Goal: Task Accomplishment & Management: Manage account settings

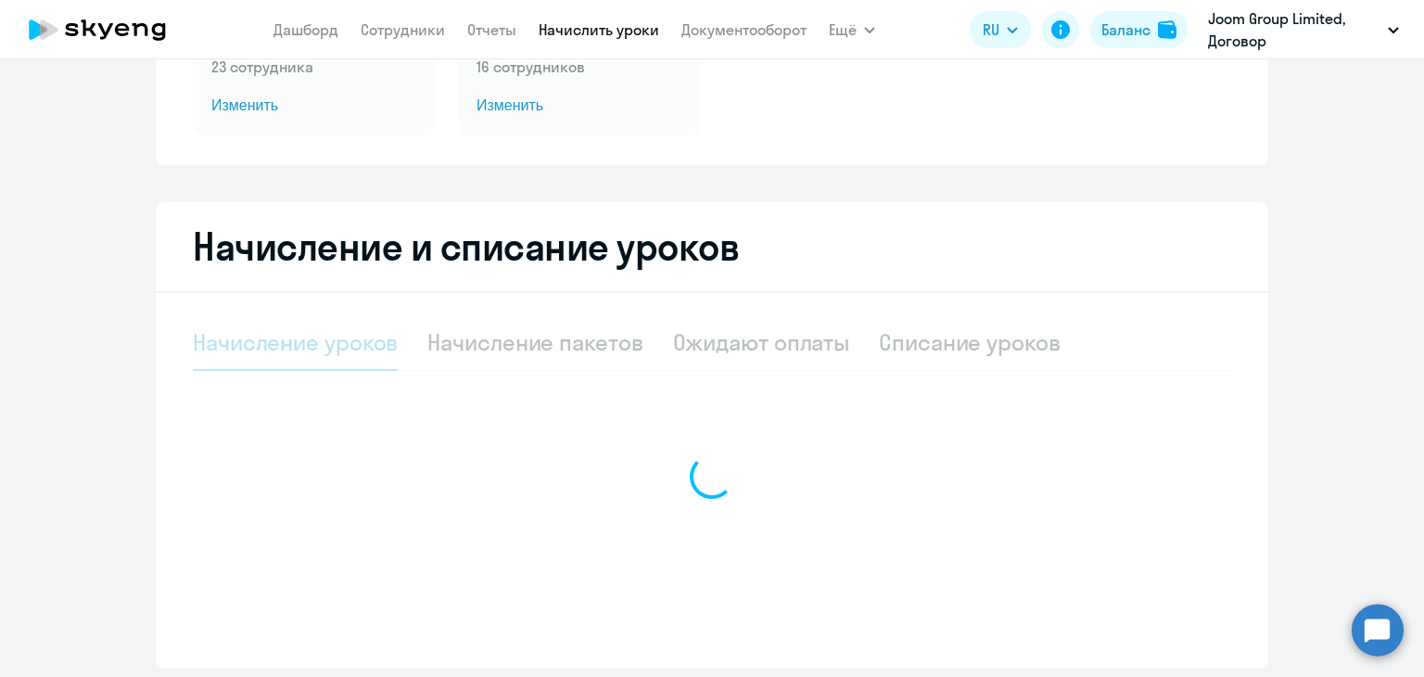
select select "10"
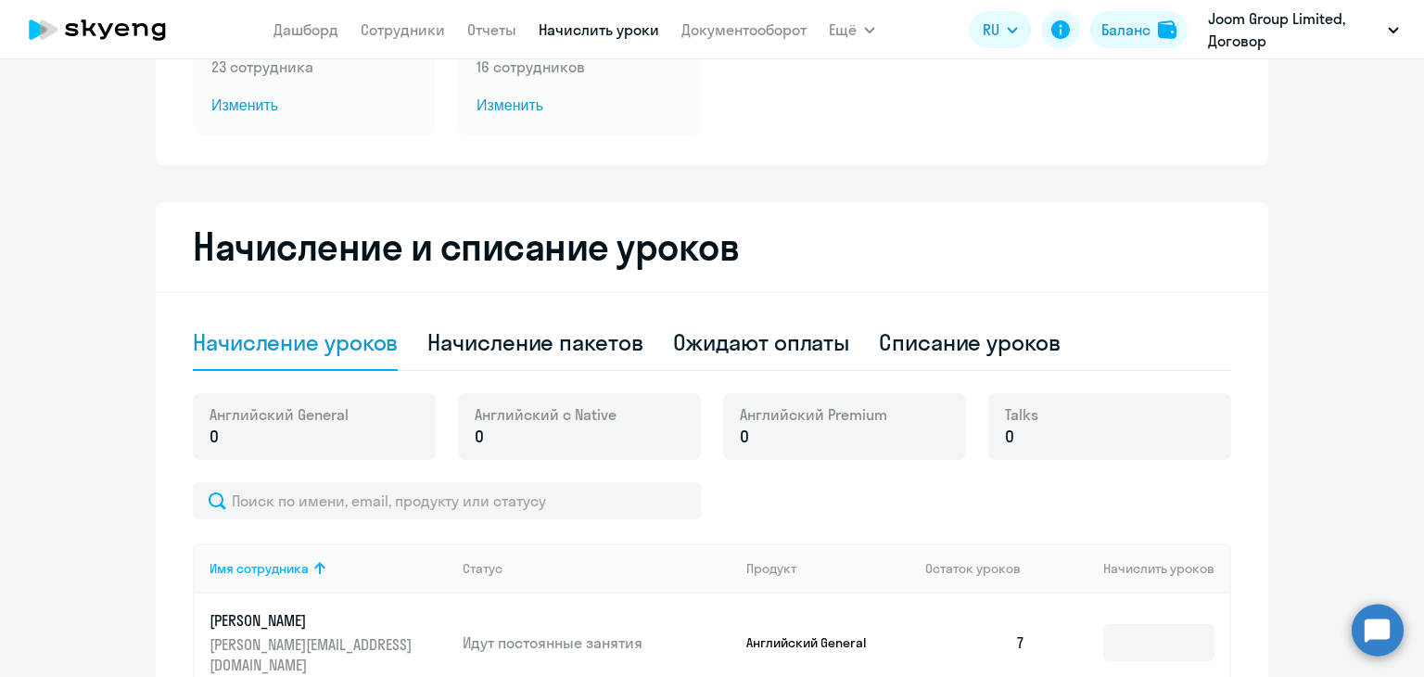
scroll to position [278, 0]
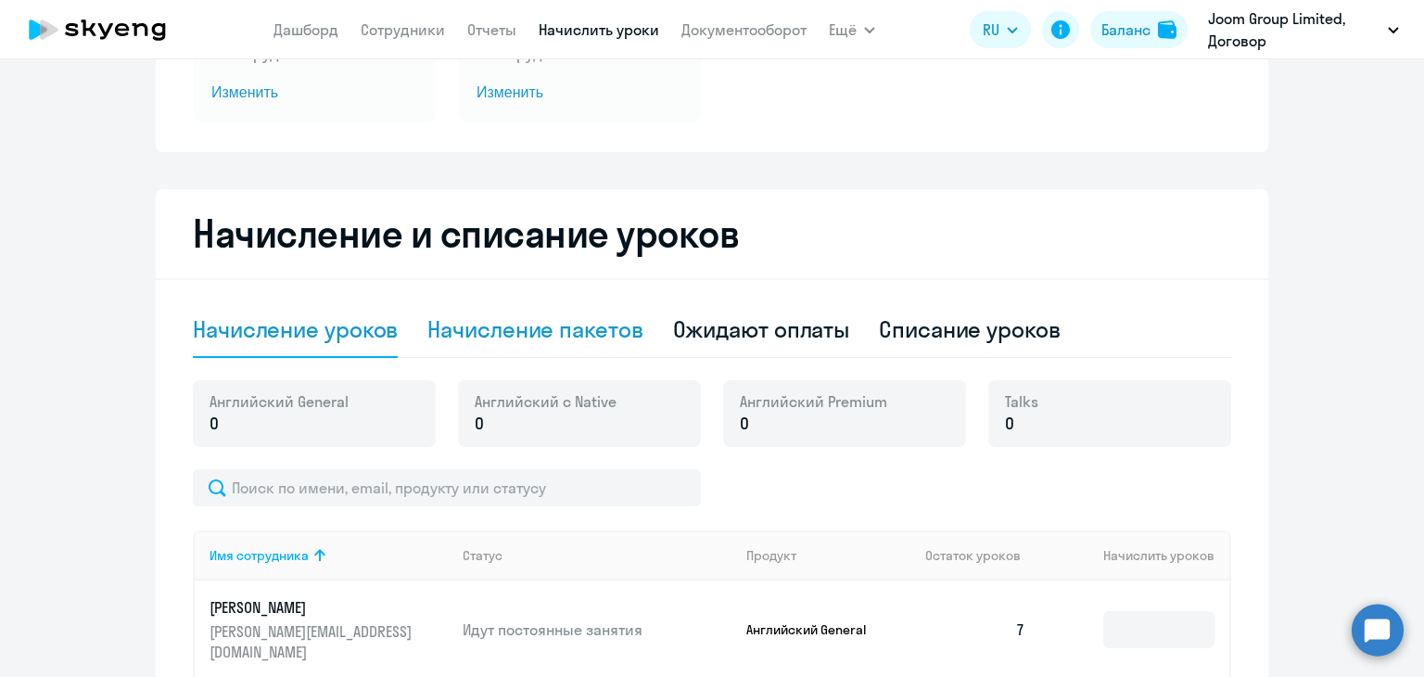
click at [571, 315] on div "Начисление пакетов" at bounding box center [534, 329] width 215 height 30
select select "10"
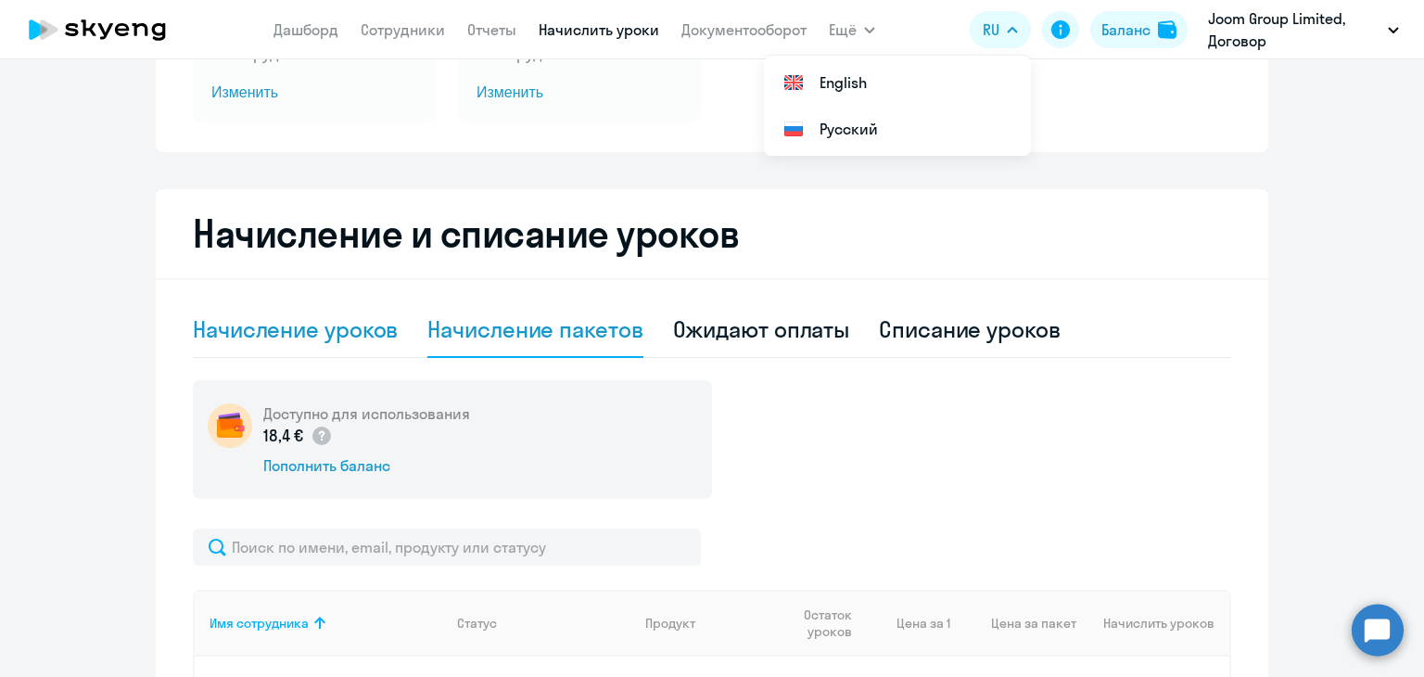
click at [343, 342] on div "Начисление уроков" at bounding box center [295, 329] width 205 height 30
select select "10"
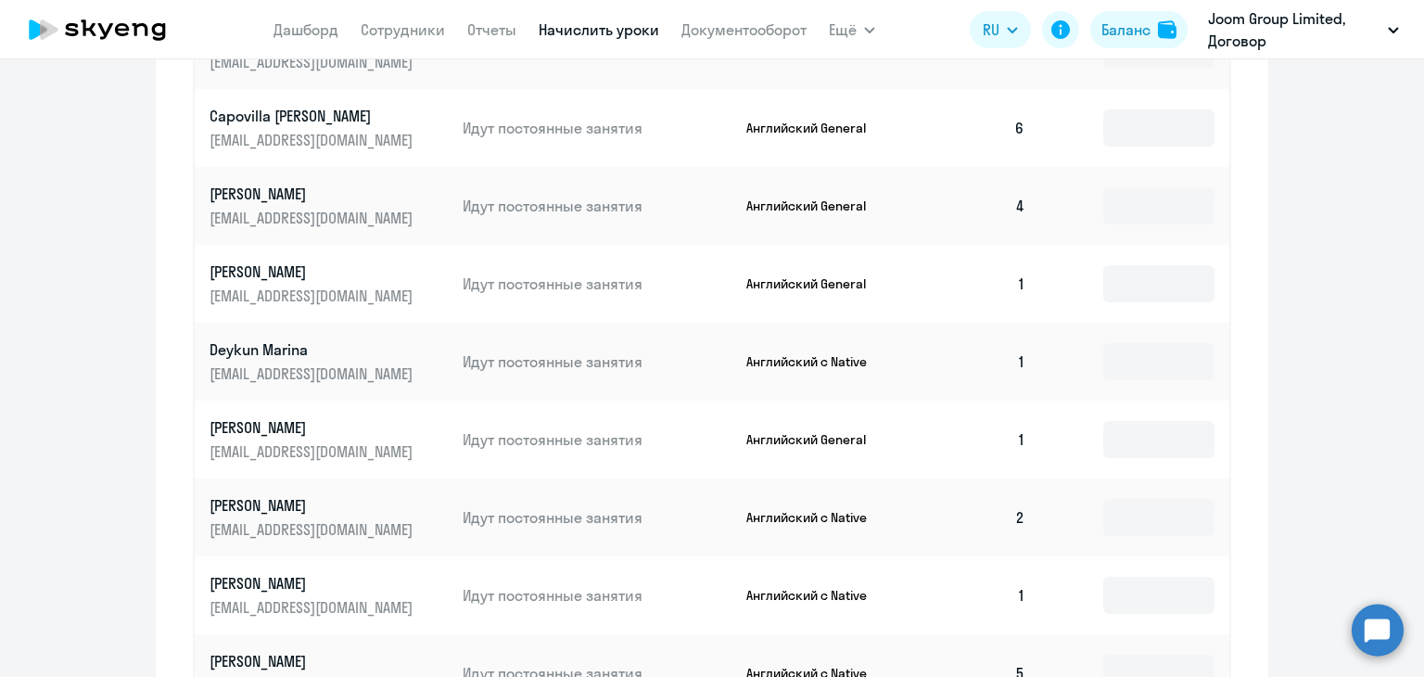
scroll to position [1020, 0]
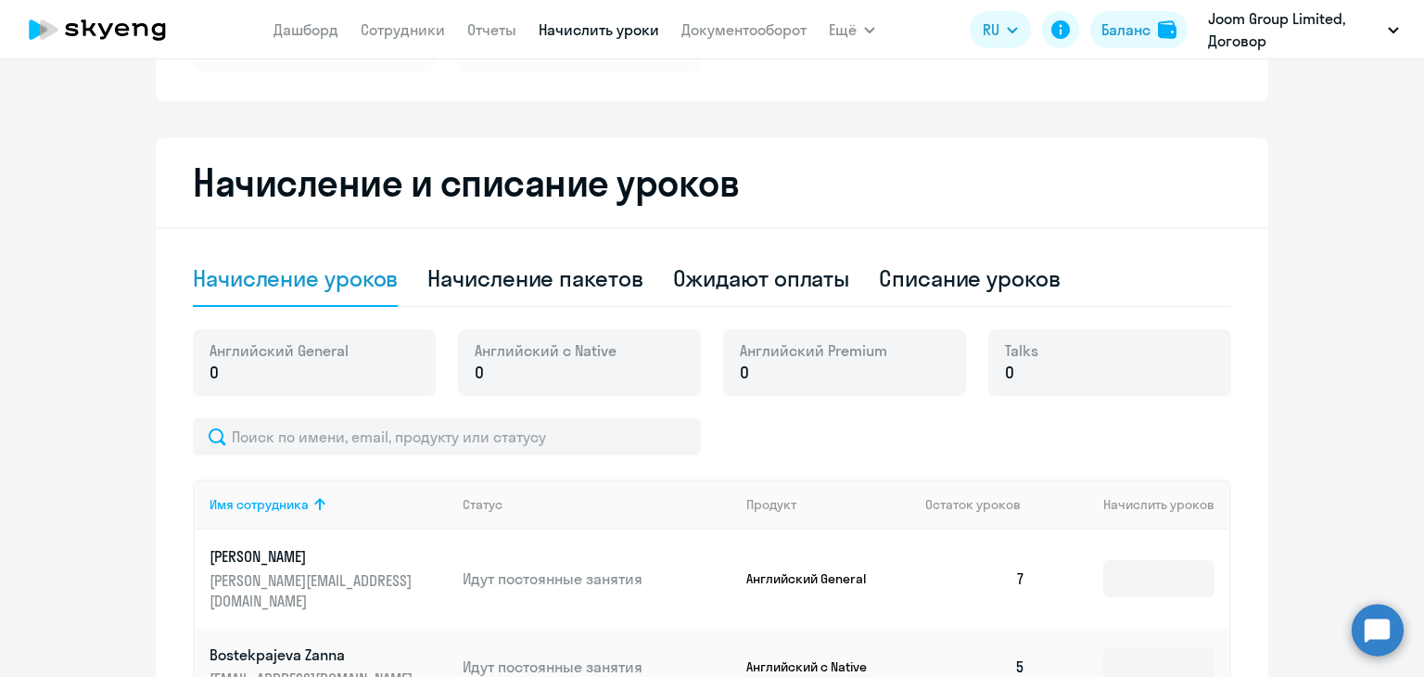
scroll to position [278, 0]
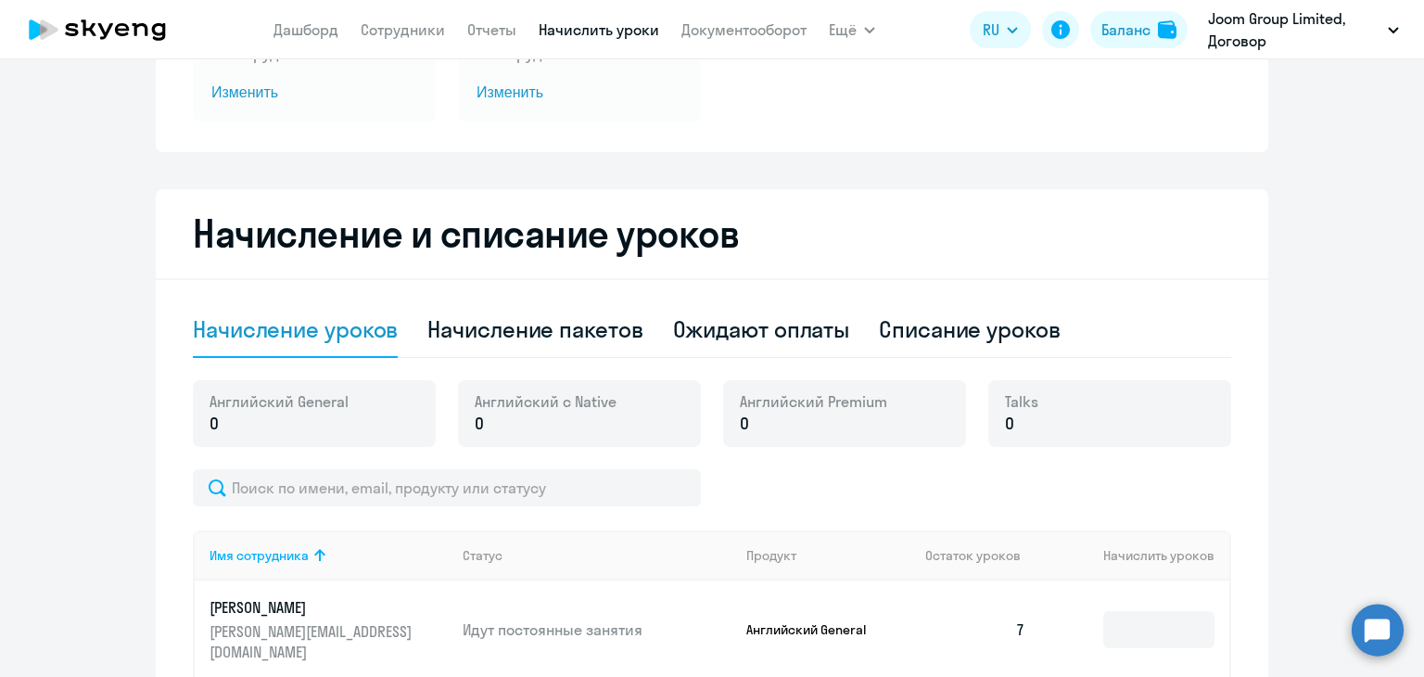
click at [942, 320] on div "Списание уроков" at bounding box center [970, 329] width 182 height 30
select select "10"
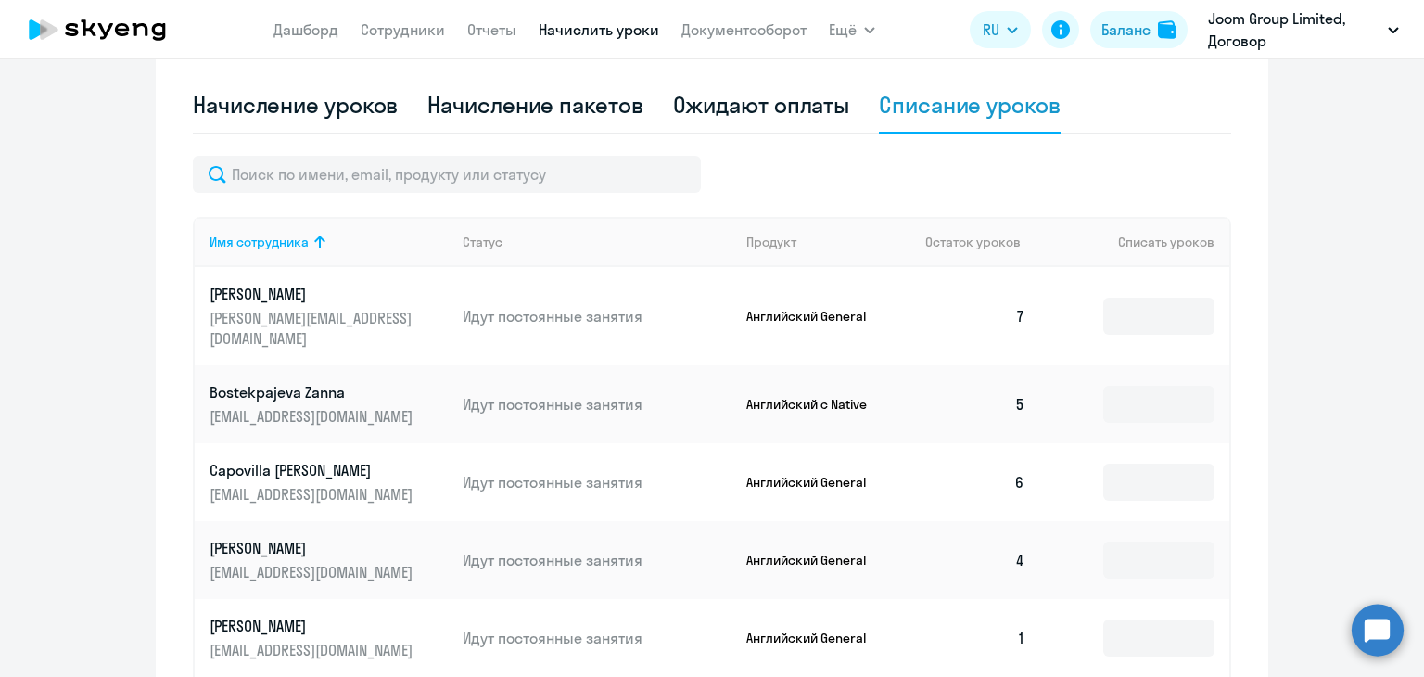
scroll to position [504, 0]
click at [1309, 333] on ng-component "Автоначисления Смотреть все действующий Шаблон Native 5 Каждый месяц 23 сотрудн…" at bounding box center [712, 363] width 1424 height 1560
click at [1352, 301] on ng-component "Автоначисления Смотреть все действующий Шаблон Native 5 Каждый месяц 23 сотрудн…" at bounding box center [712, 363] width 1424 height 1560
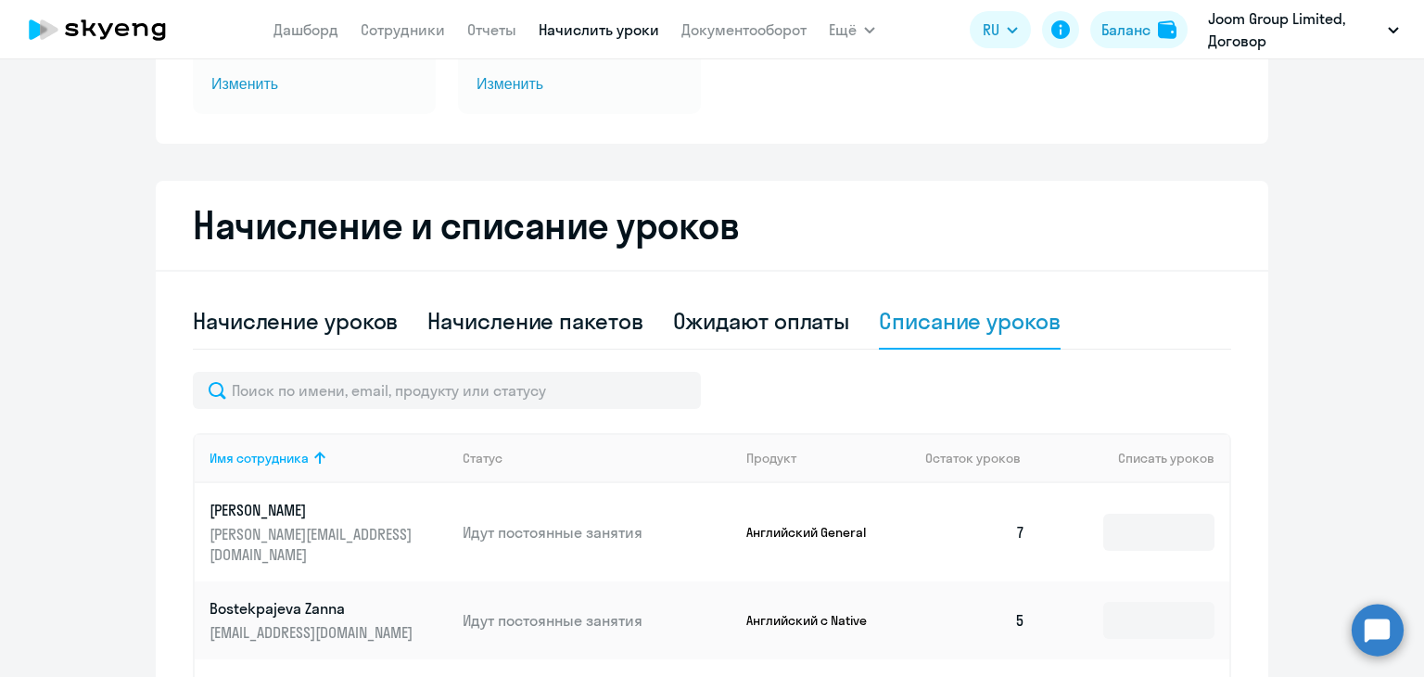
scroll to position [286, 0]
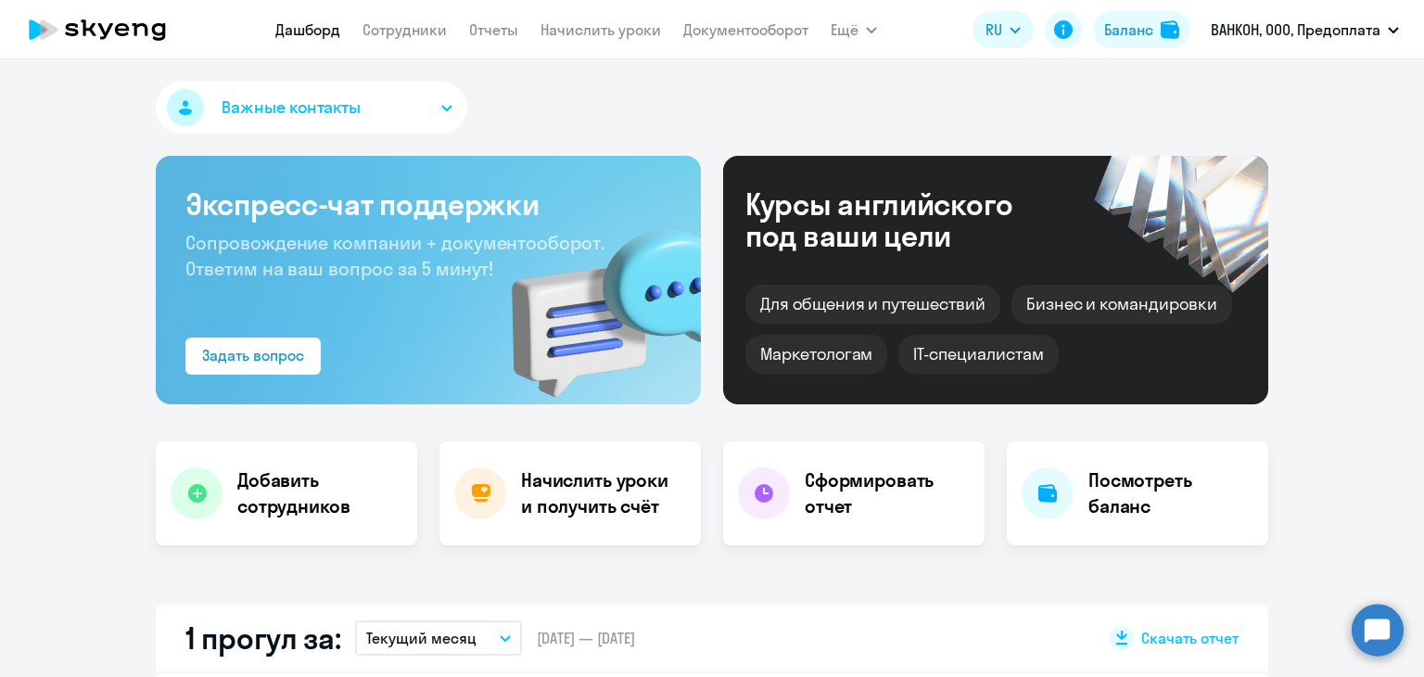
click at [399, 44] on nav "[PERSON_NAME] Отчеты Начислить уроки Документооборот" at bounding box center [541, 29] width 533 height 37
select select "30"
click at [579, 35] on link "Начислить уроки" at bounding box center [601, 29] width 121 height 19
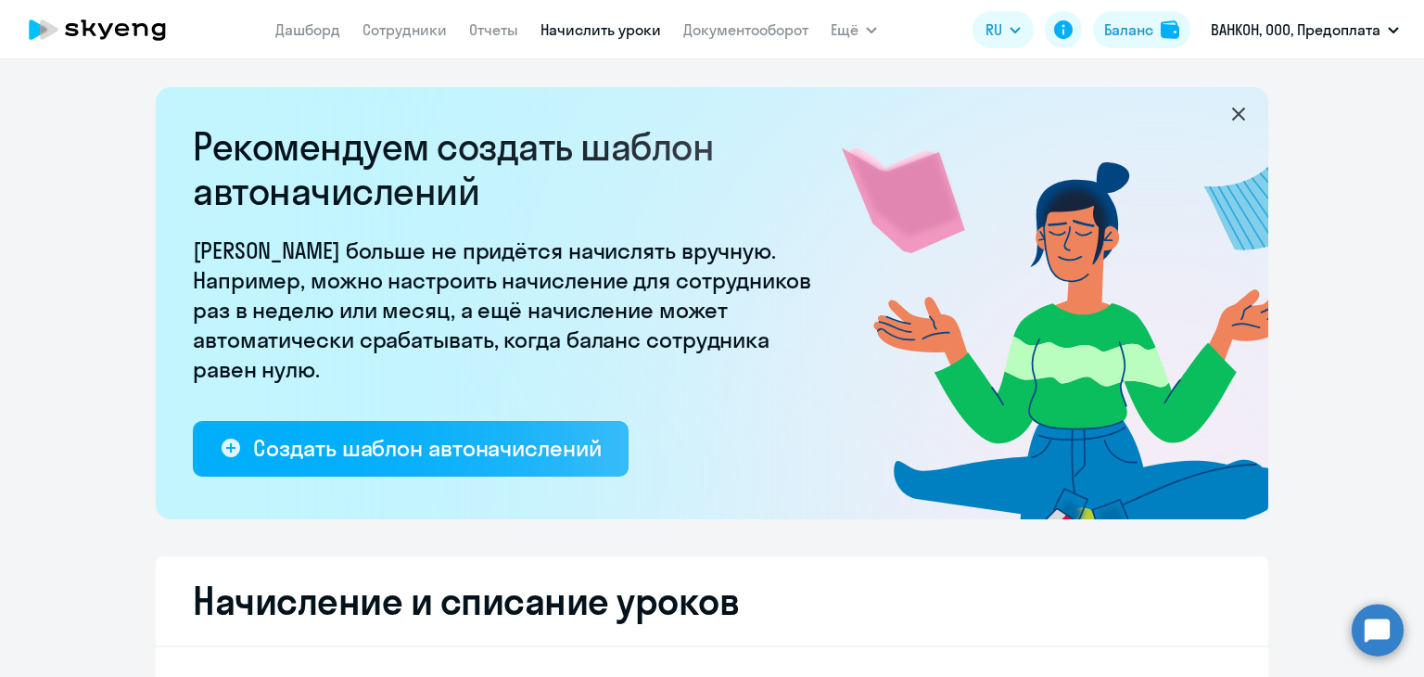
select select "10"
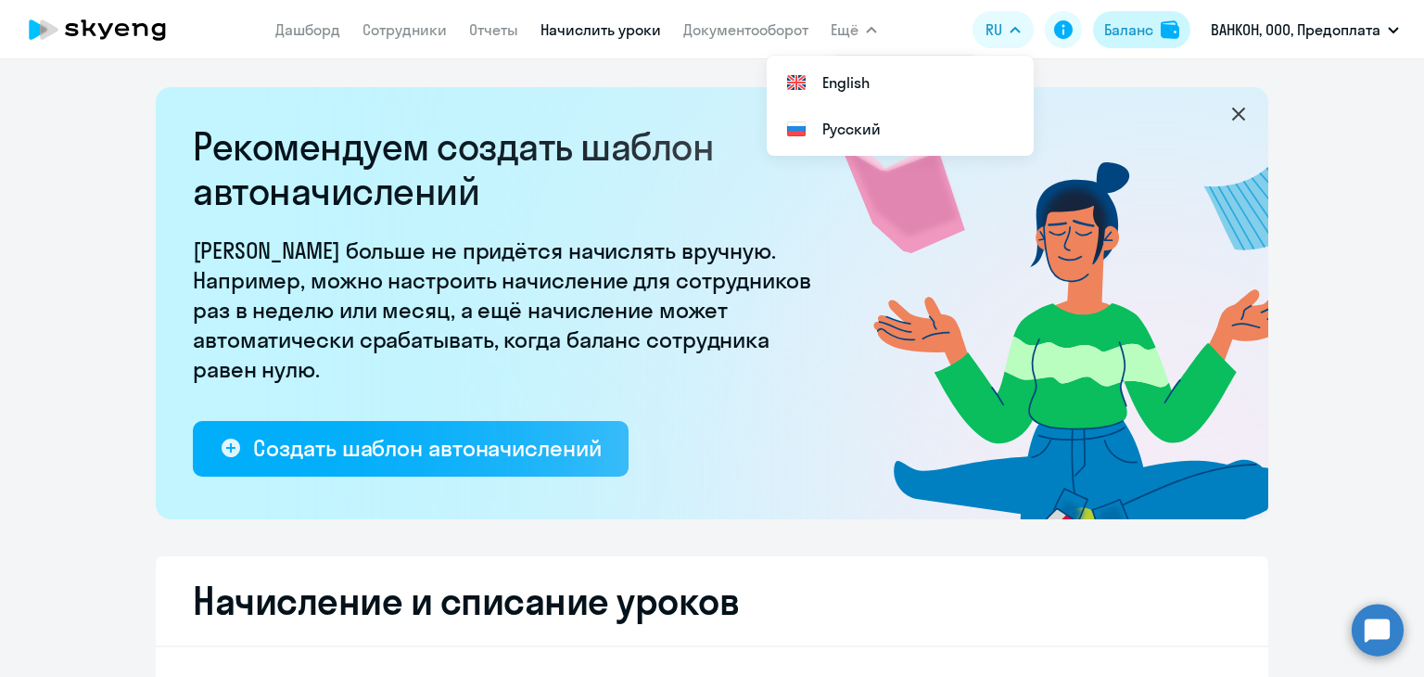
click at [1124, 16] on button "Баланс" at bounding box center [1141, 29] width 97 height 37
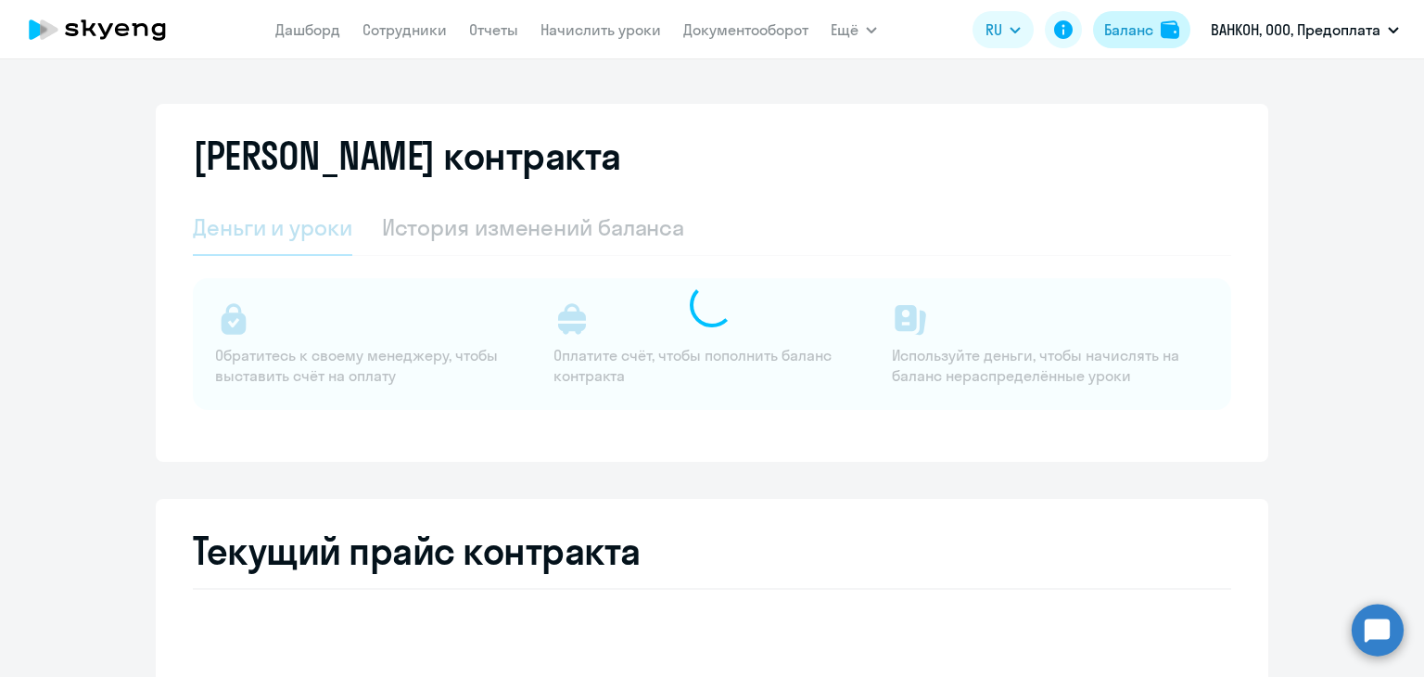
select select "english_adult_not_native_speaker"
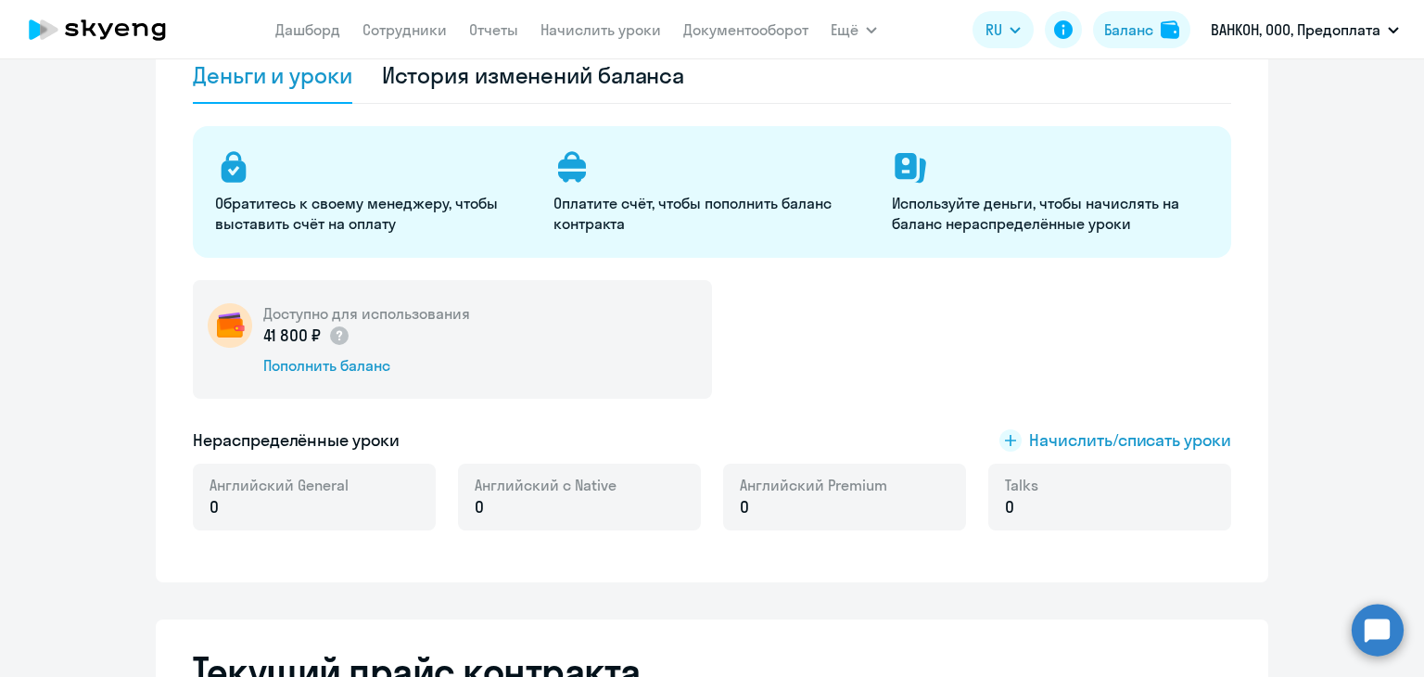
scroll to position [185, 0]
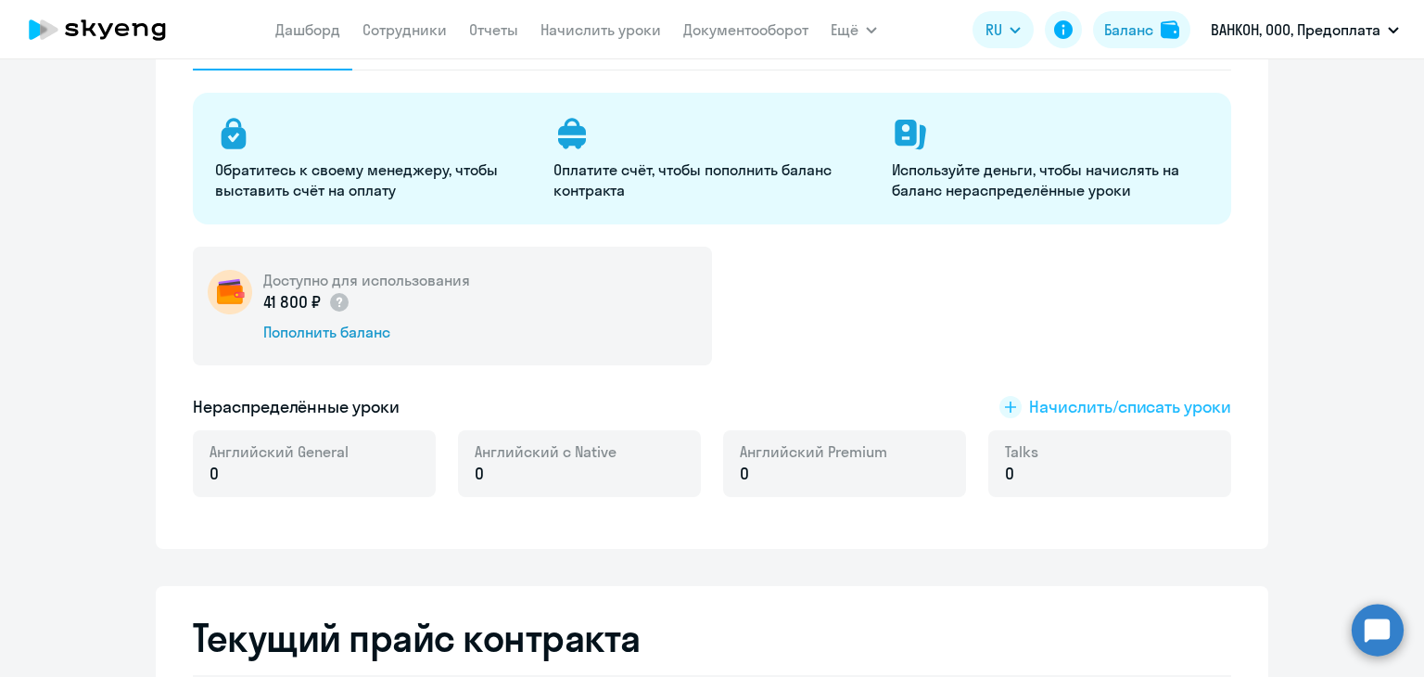
click at [1098, 404] on span "Начислить/списать уроки" at bounding box center [1130, 407] width 202 height 24
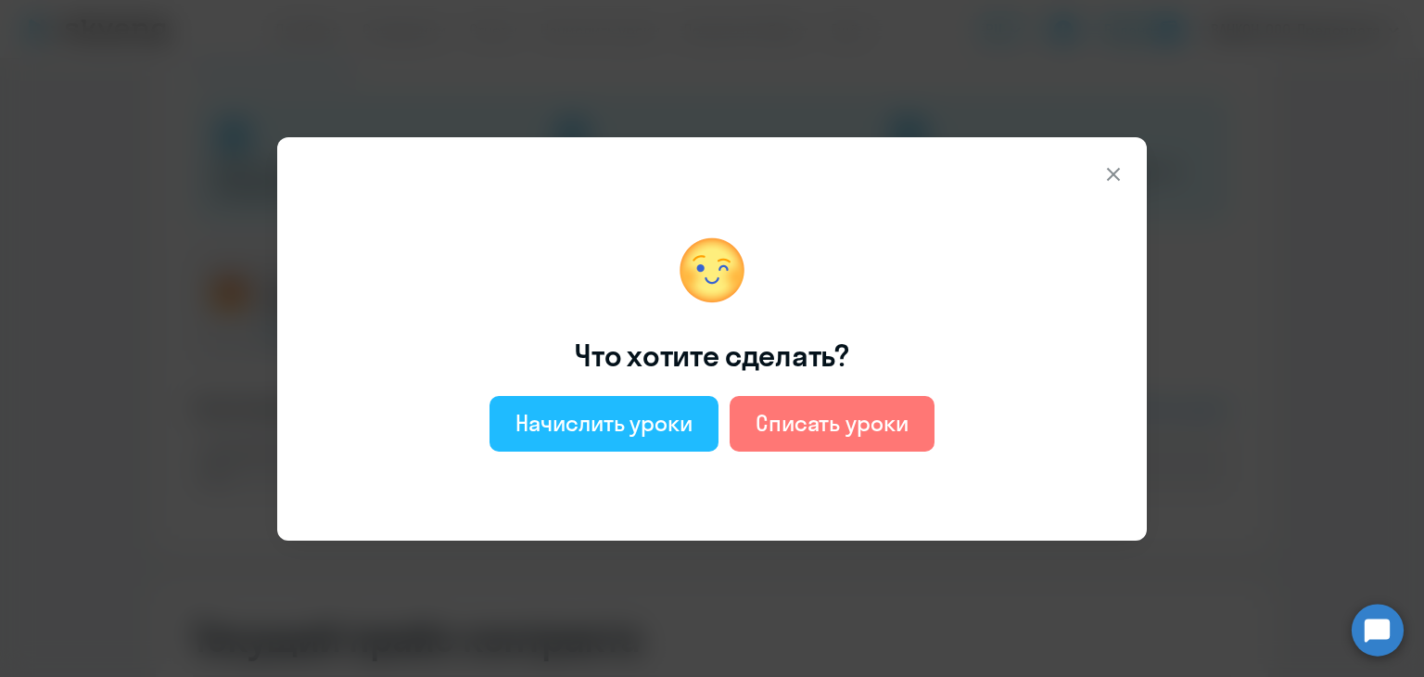
click at [616, 417] on div "Начислить уроки" at bounding box center [604, 423] width 177 height 30
select select "english_adult_not_native_speaker"
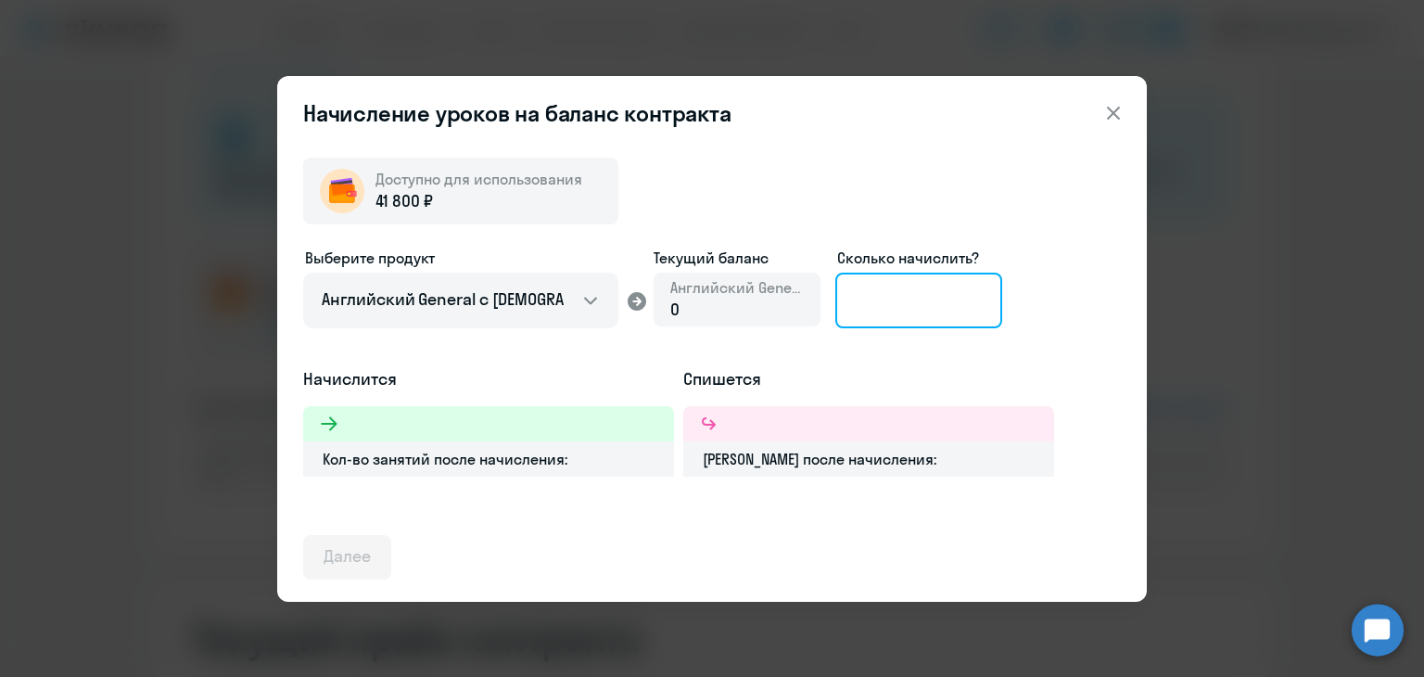
click at [879, 298] on input at bounding box center [918, 301] width 167 height 56
type input "0"
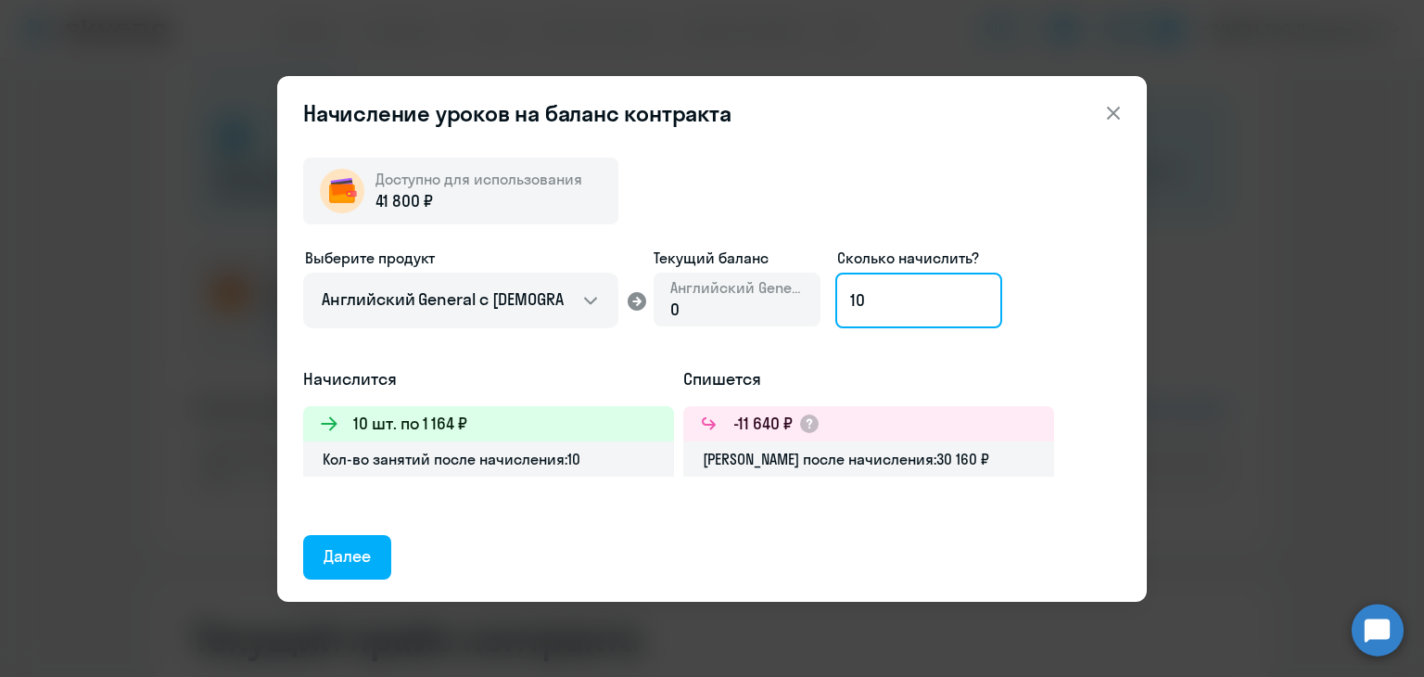
type input "10"
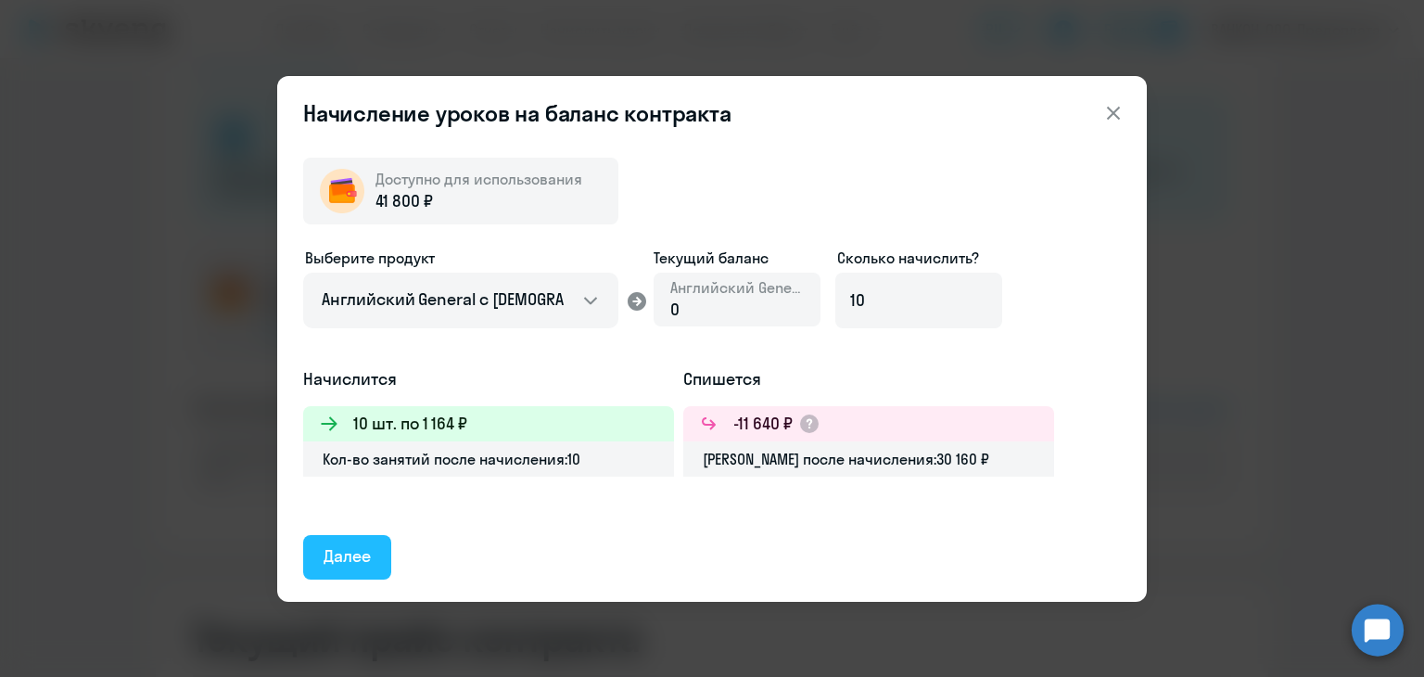
click at [343, 551] on div "Далее" at bounding box center [347, 556] width 47 height 24
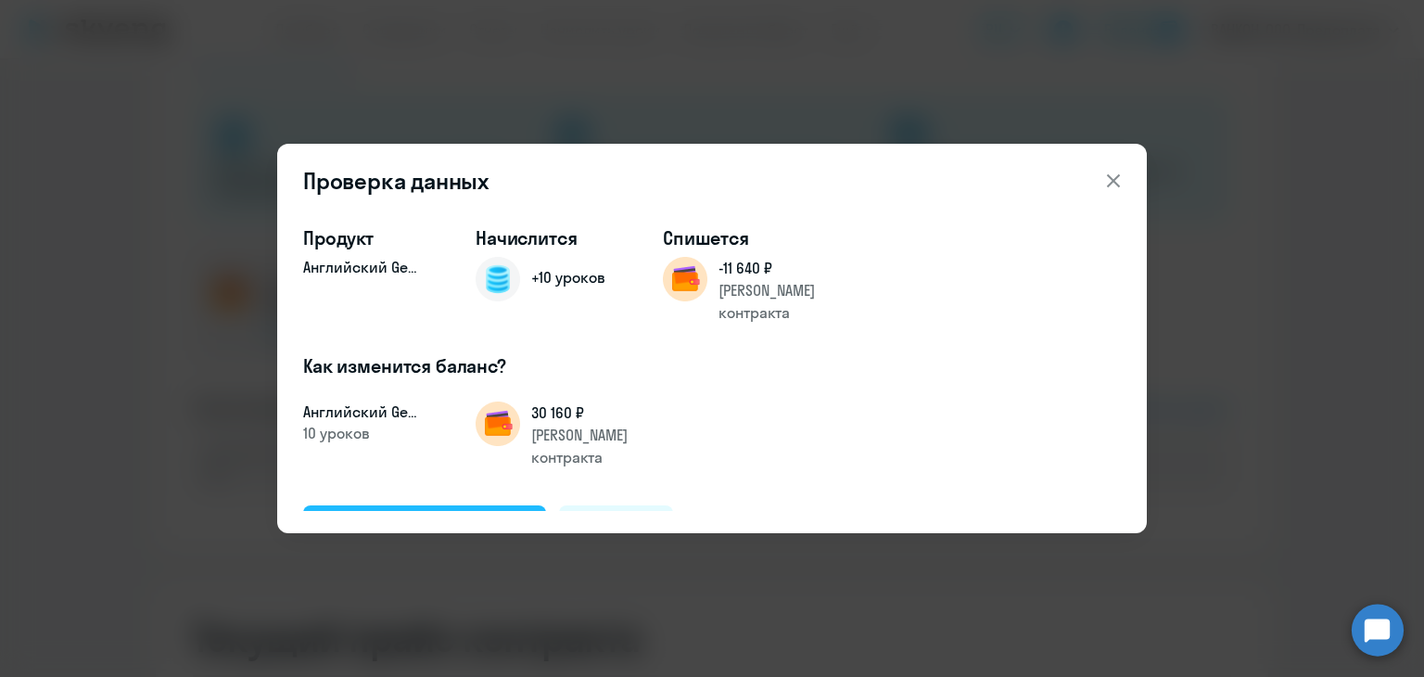
click at [406, 515] on div "Подтвердить и начислить" at bounding box center [425, 527] width 202 height 24
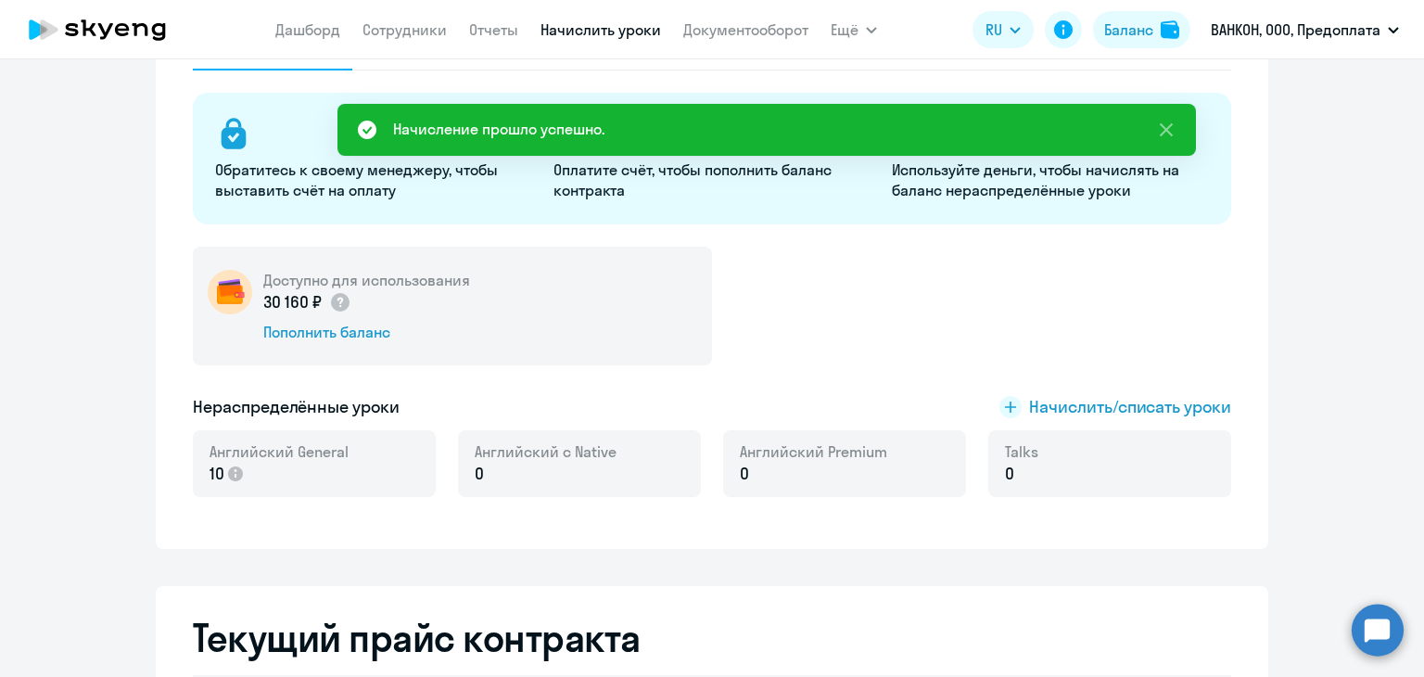
click at [562, 24] on link "Начислить уроки" at bounding box center [601, 29] width 121 height 19
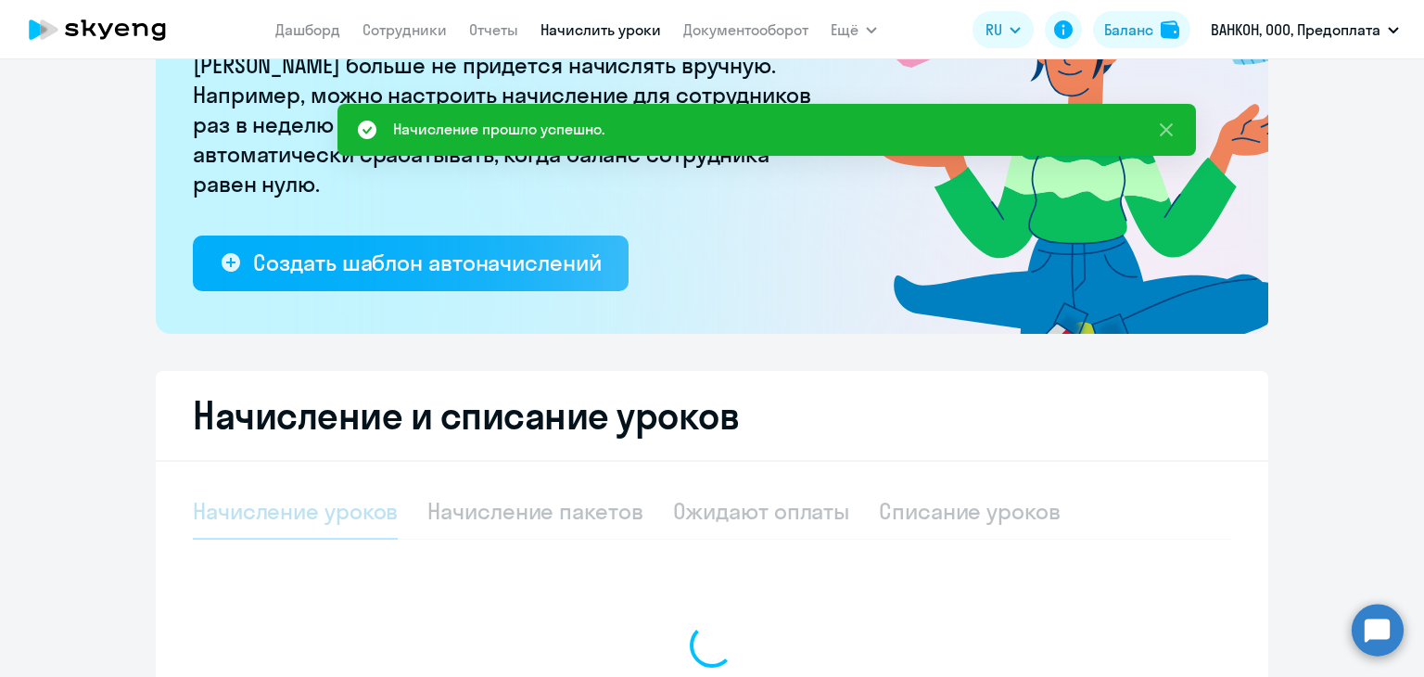
select select "10"
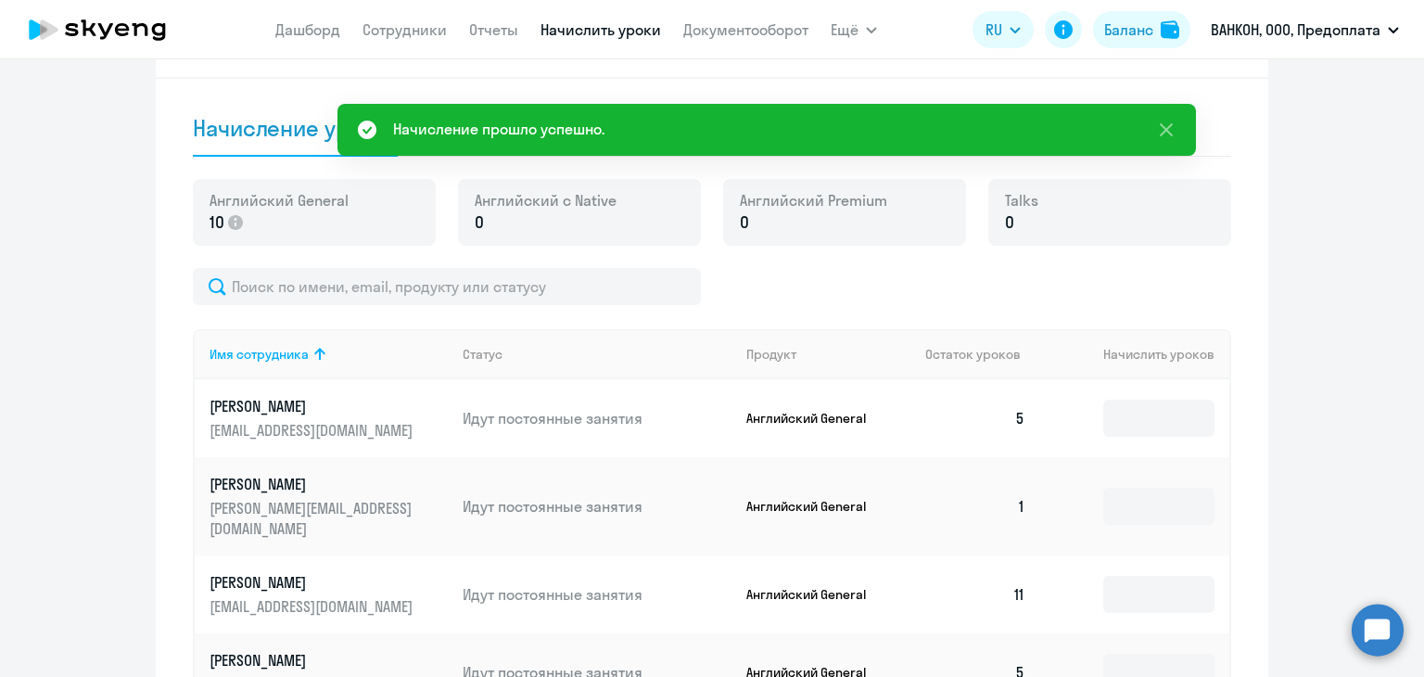
scroll to position [649, 0]
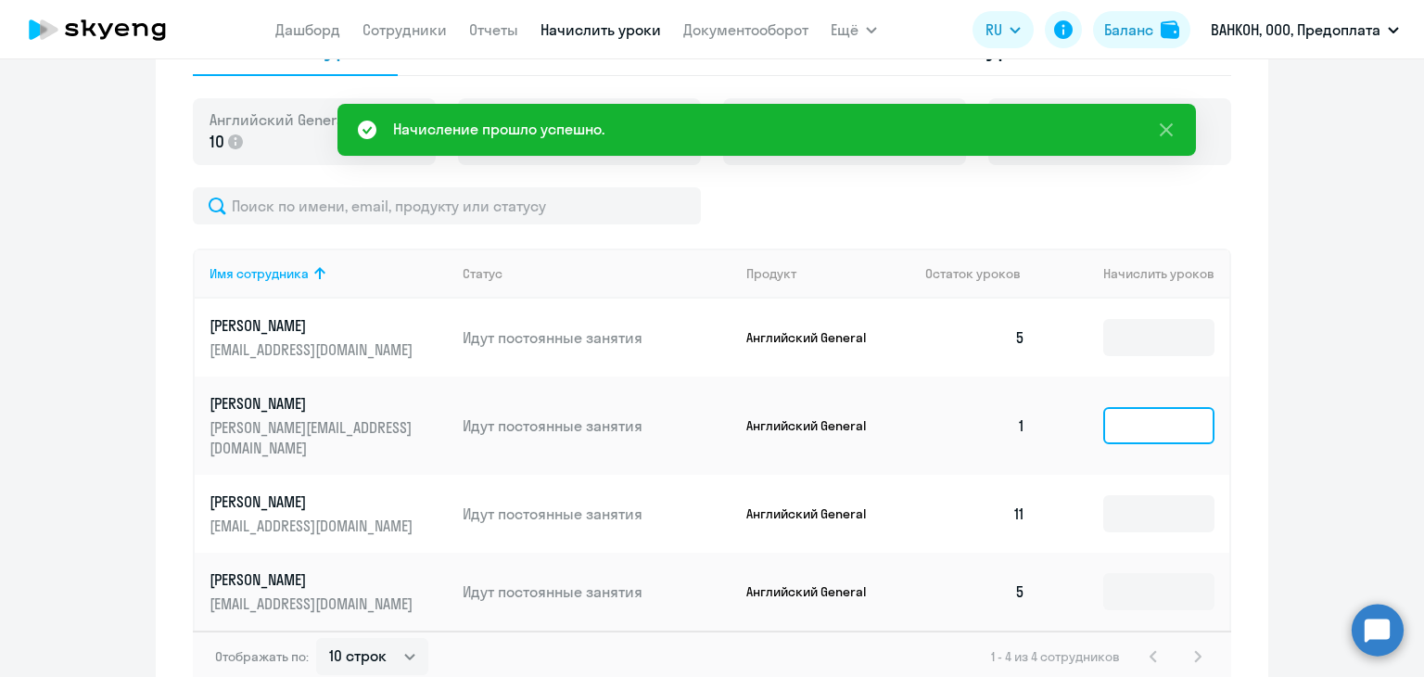
drag, startPoint x: 1202, startPoint y: 421, endPoint x: 1168, endPoint y: 431, distance: 34.9
click at [1200, 420] on input at bounding box center [1158, 425] width 111 height 37
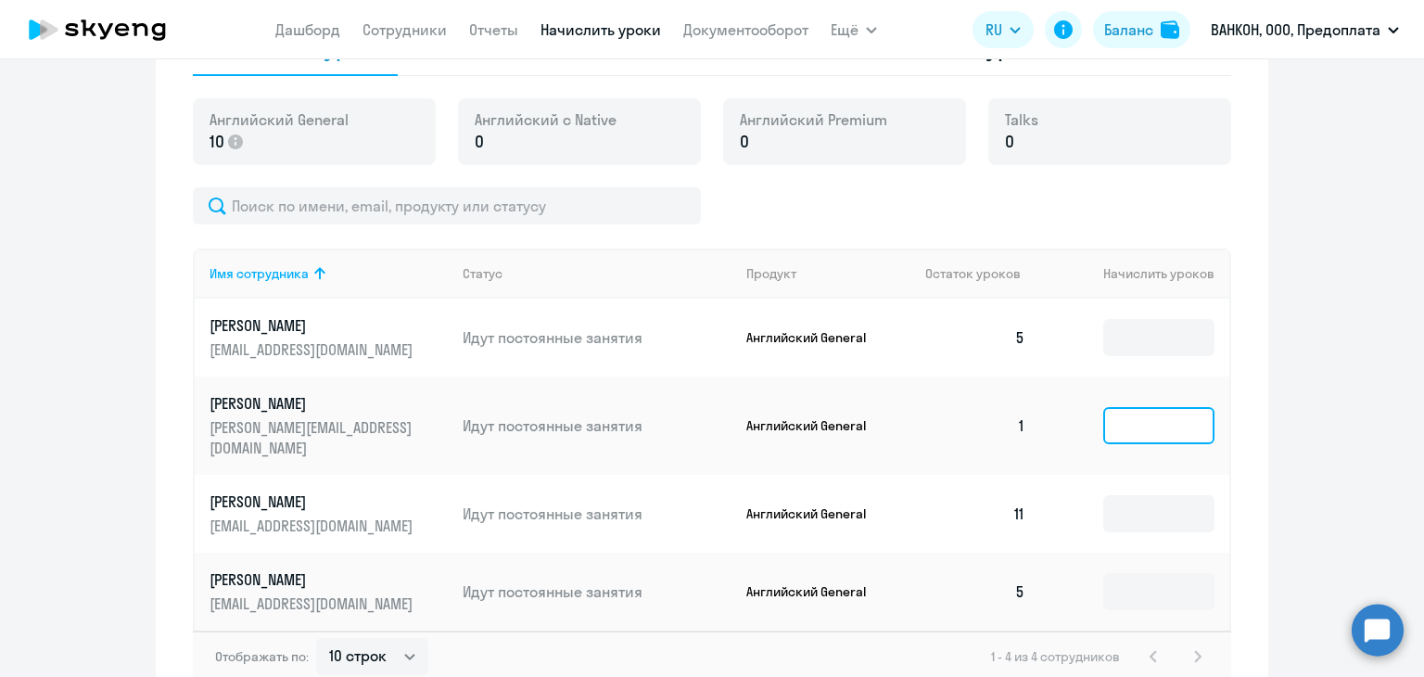
type input "0"
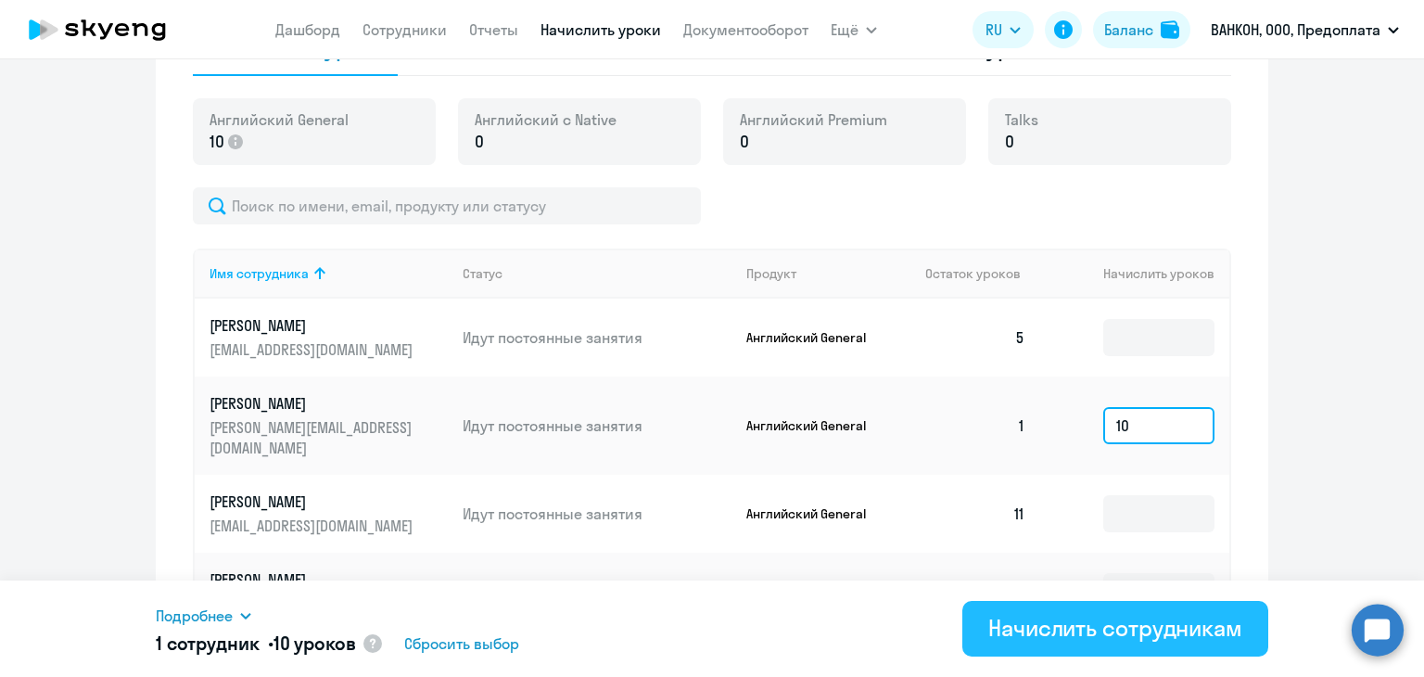
type input "10"
click at [1090, 617] on div "Начислить сотрудникам" at bounding box center [1115, 628] width 254 height 30
